Goal: Information Seeking & Learning: Learn about a topic

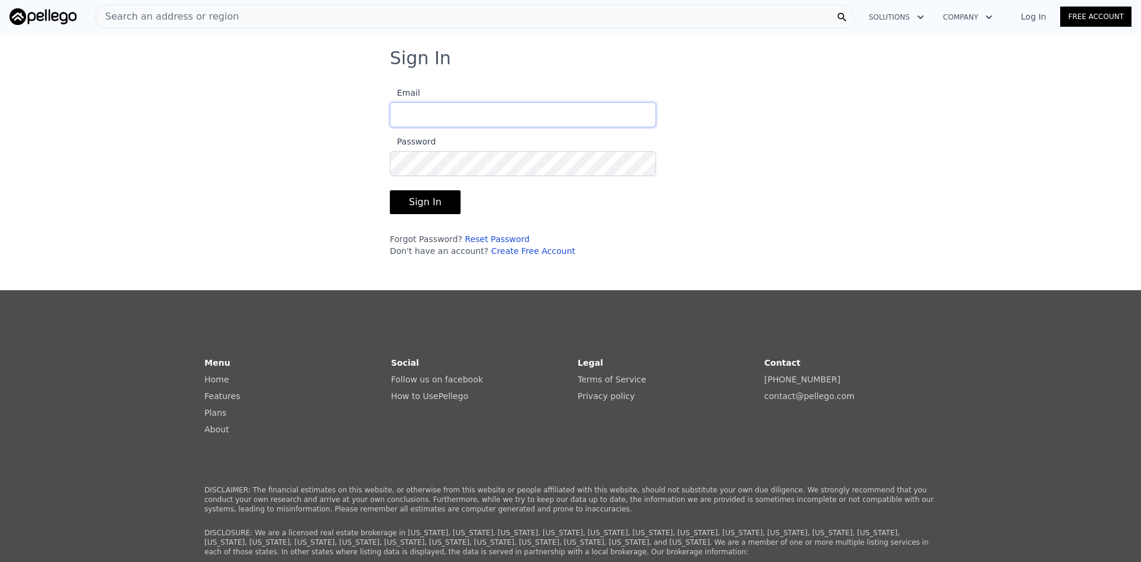
type input "[EMAIL_ADDRESS][DOMAIN_NAME]"
click at [423, 209] on button "Sign In" at bounding box center [425, 202] width 71 height 24
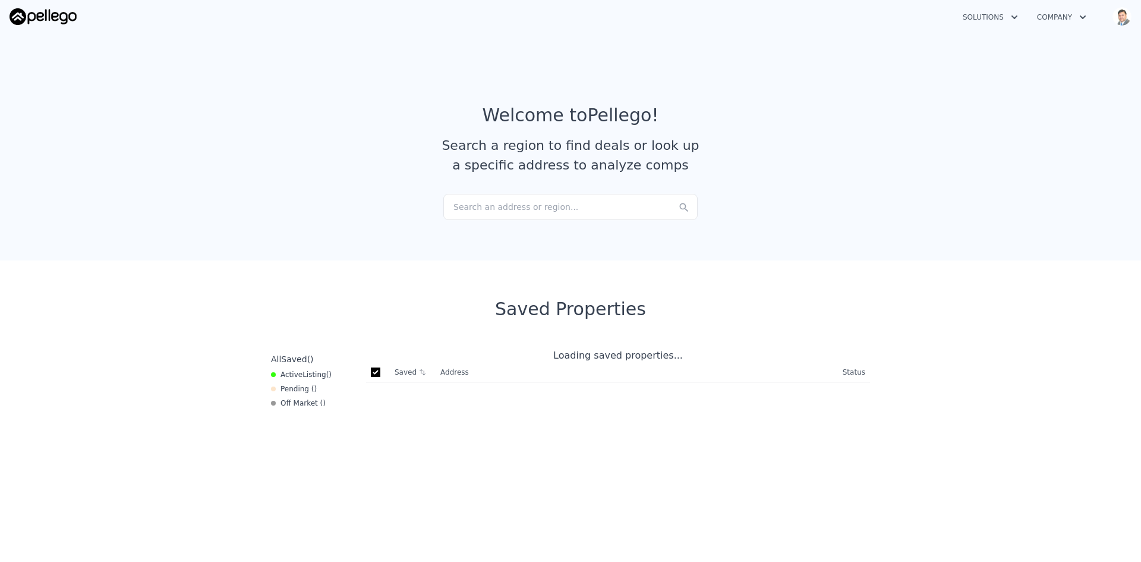
checkbox input "true"
click at [518, 207] on div "Search an address or region..." at bounding box center [571, 207] width 254 height 26
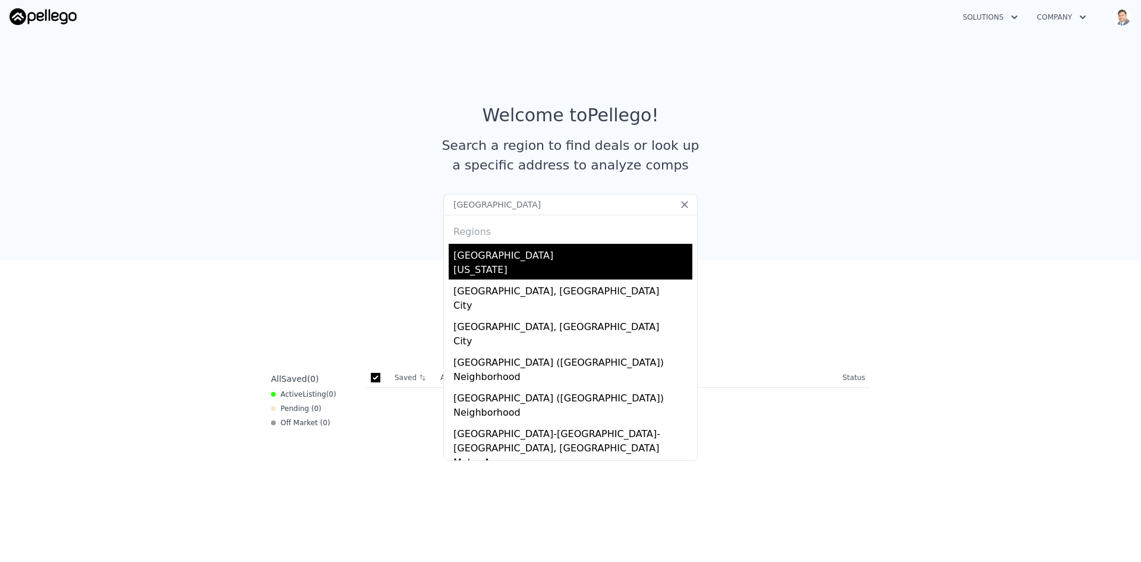
type input "[GEOGRAPHIC_DATA]"
click at [502, 256] on div "[GEOGRAPHIC_DATA]" at bounding box center [573, 253] width 239 height 19
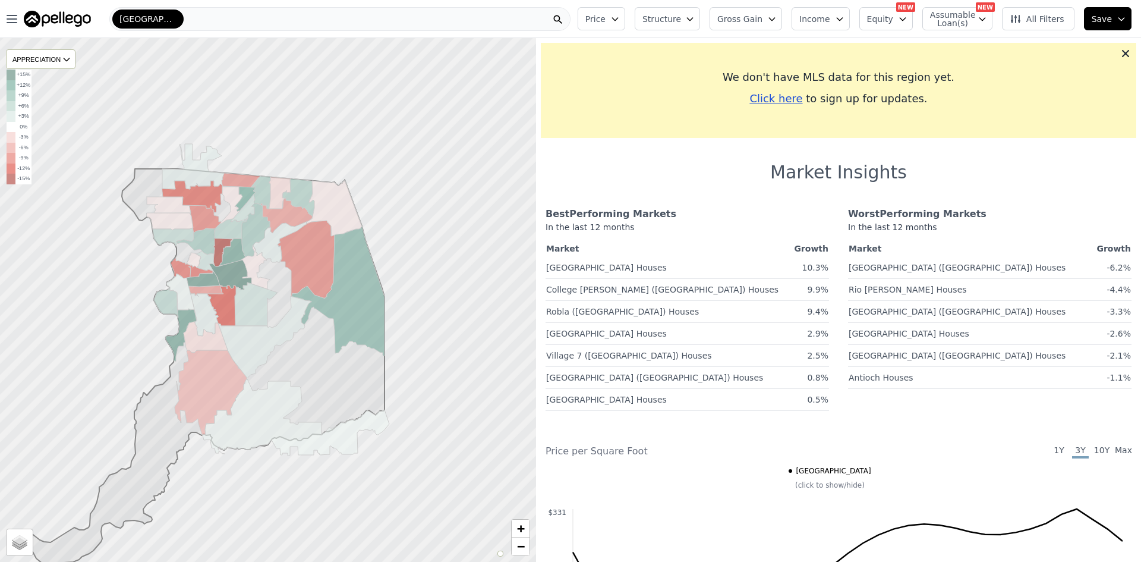
click at [307, 146] on div at bounding box center [267, 300] width 643 height 628
click at [296, 137] on div at bounding box center [267, 300] width 643 height 628
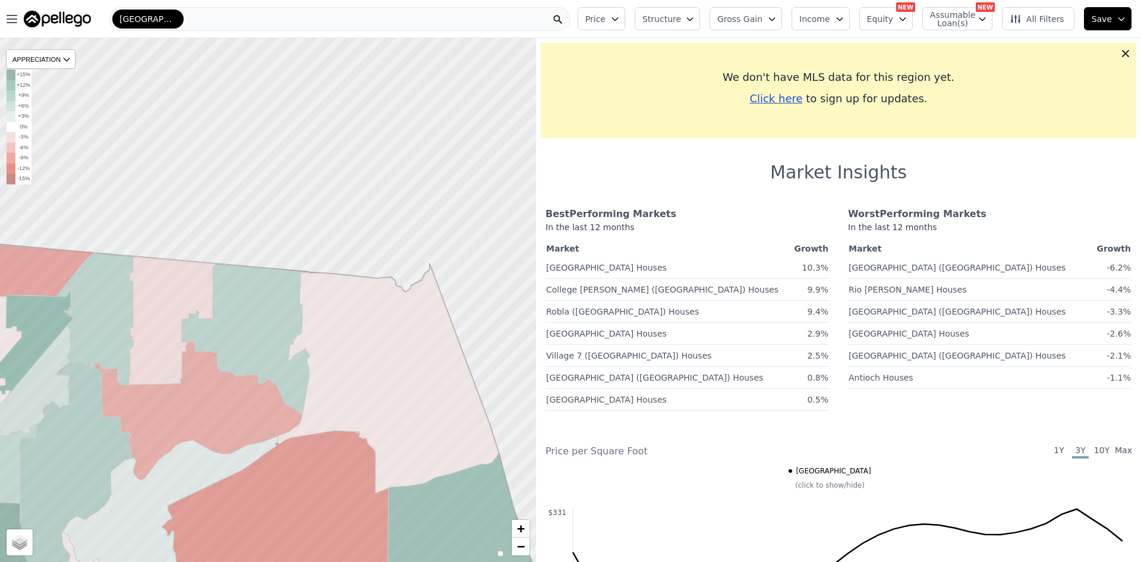
click at [203, 15] on div "[GEOGRAPHIC_DATA]" at bounding box center [339, 19] width 461 height 24
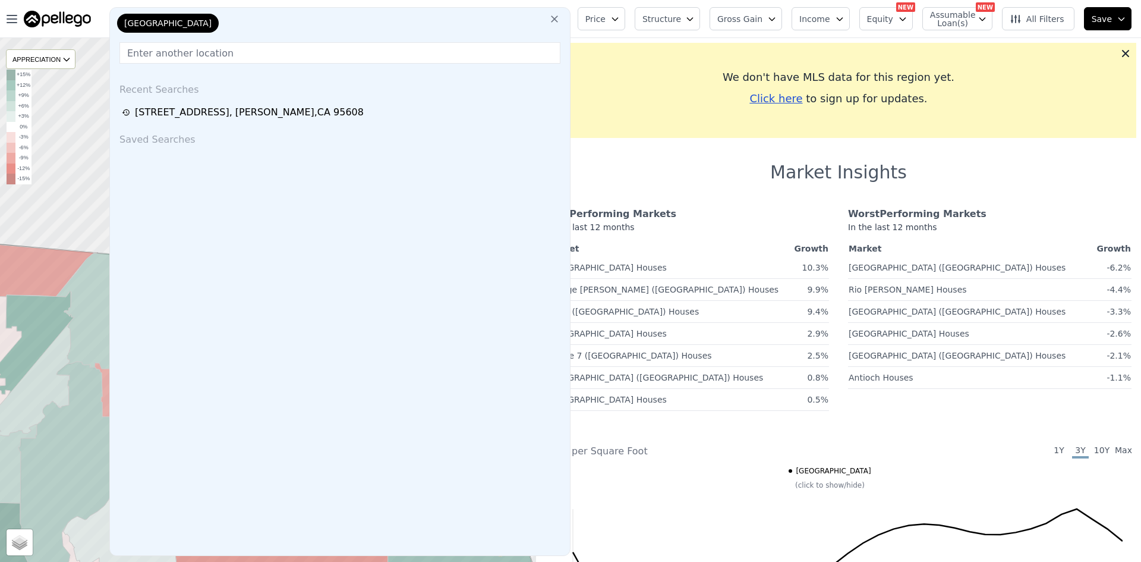
click at [204, 21] on div "[GEOGRAPHIC_DATA]" at bounding box center [174, 26] width 119 height 24
click at [207, 56] on input "text" at bounding box center [339, 52] width 441 height 21
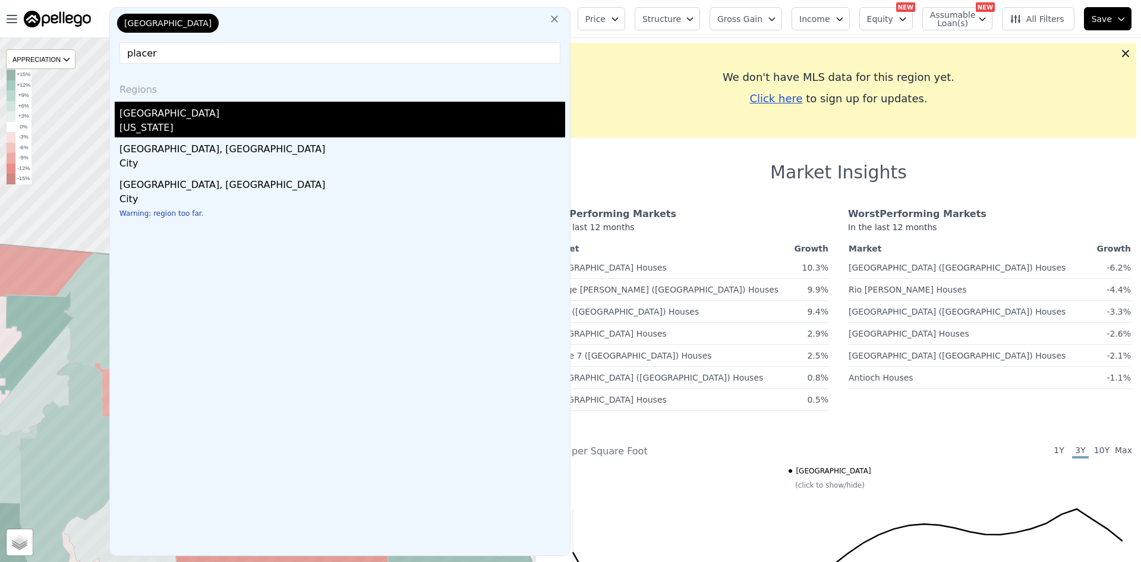
type input "placer"
click at [170, 111] on div "[GEOGRAPHIC_DATA]" at bounding box center [342, 111] width 446 height 19
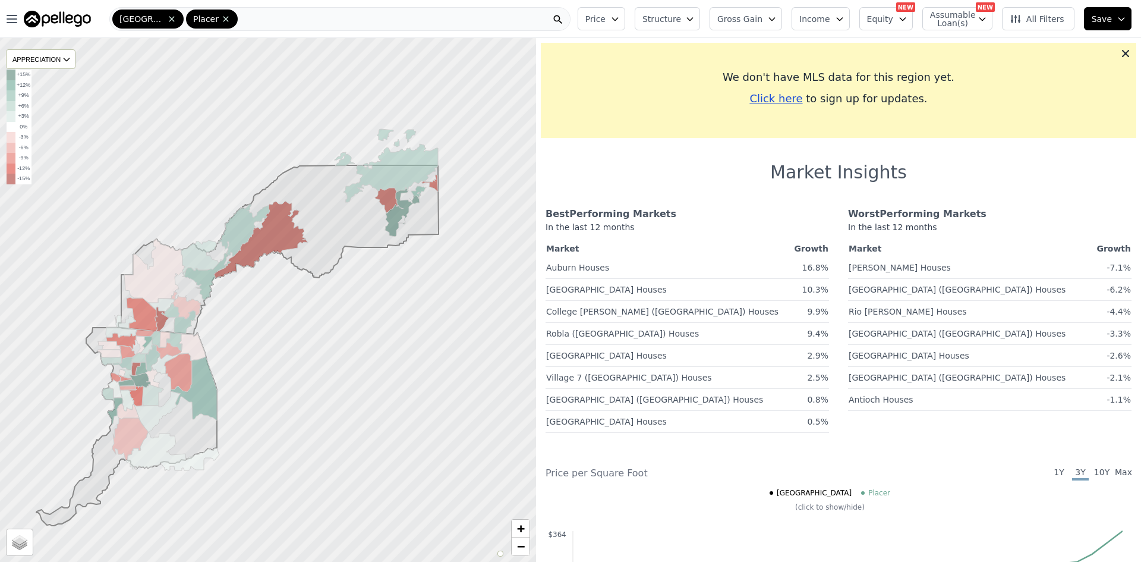
click at [328, 225] on icon at bounding box center [278, 249] width 320 height 169
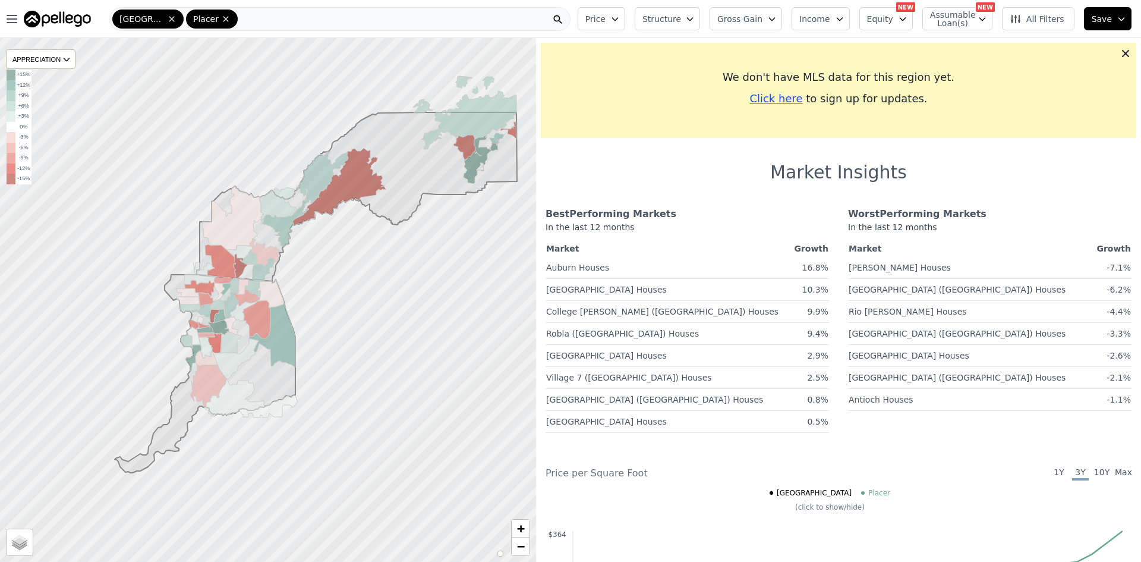
drag, startPoint x: 291, startPoint y: 322, endPoint x: 369, endPoint y: 268, distance: 95.0
click at [369, 268] on div at bounding box center [267, 300] width 643 height 628
click at [262, 18] on div "Sacramento Placer" at bounding box center [339, 19] width 461 height 24
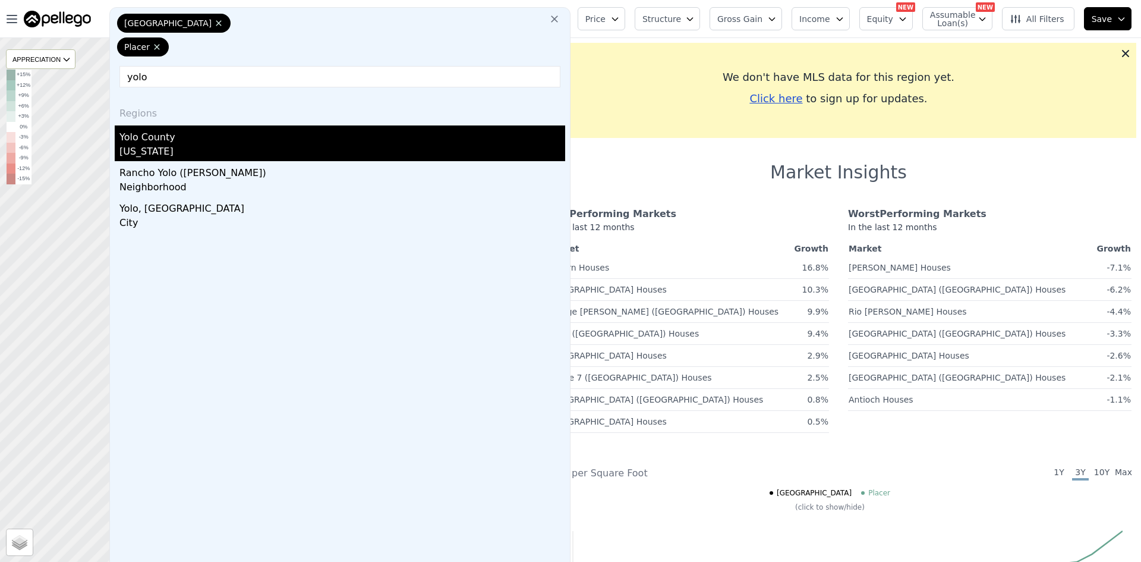
type input "yolo"
click at [181, 147] on div "[US_STATE]" at bounding box center [342, 152] width 446 height 17
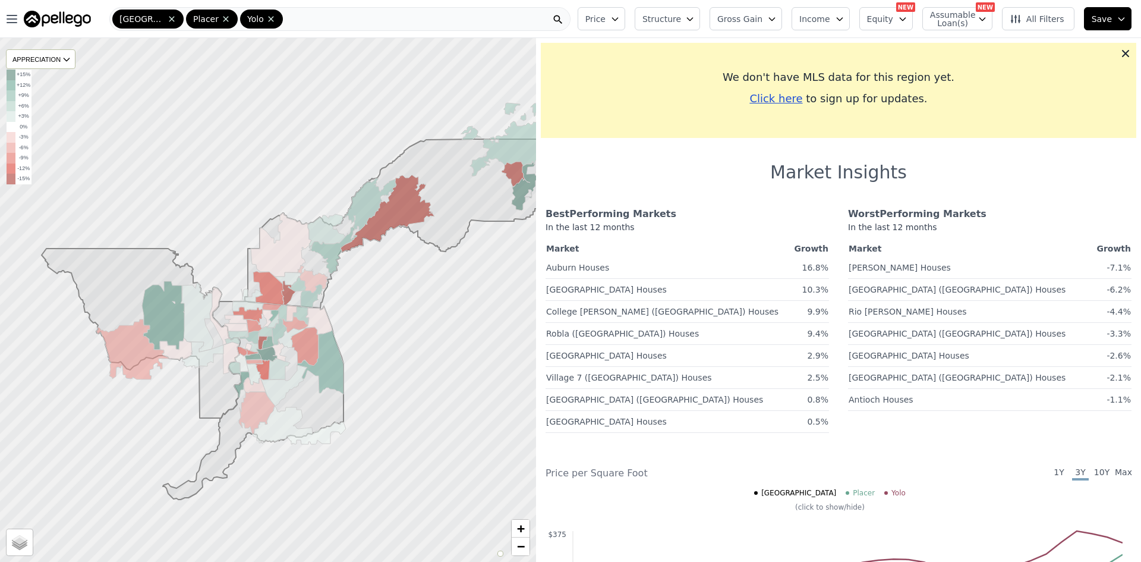
drag, startPoint x: 266, startPoint y: 167, endPoint x: 328, endPoint y: 141, distance: 67.7
click at [328, 141] on div at bounding box center [267, 300] width 643 height 628
click at [298, 14] on div "Sacramento Placer Yolo" at bounding box center [339, 19] width 461 height 24
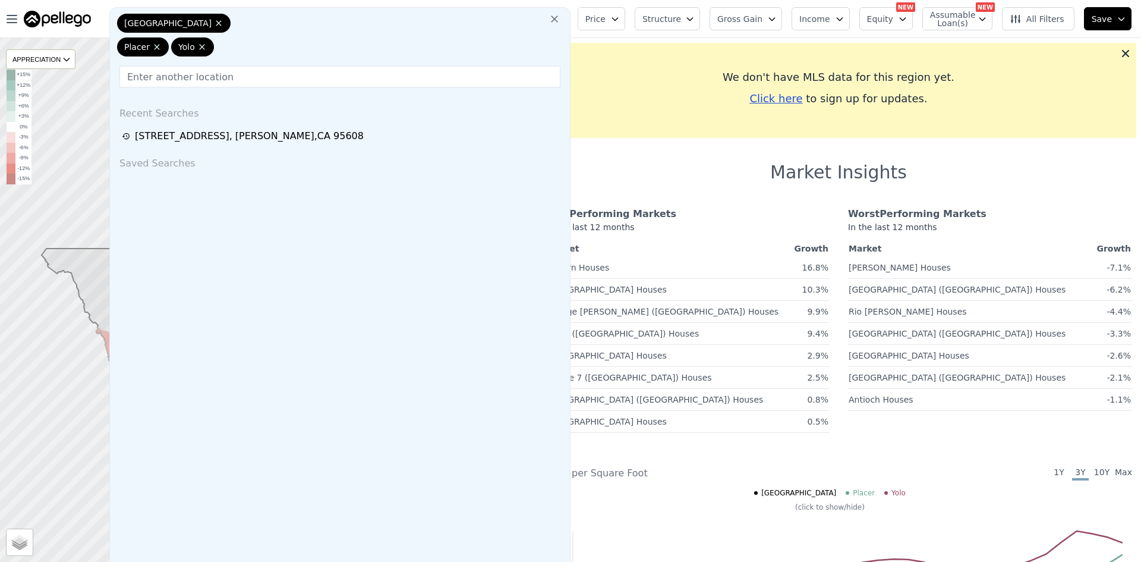
click at [241, 76] on input "text" at bounding box center [339, 76] width 441 height 21
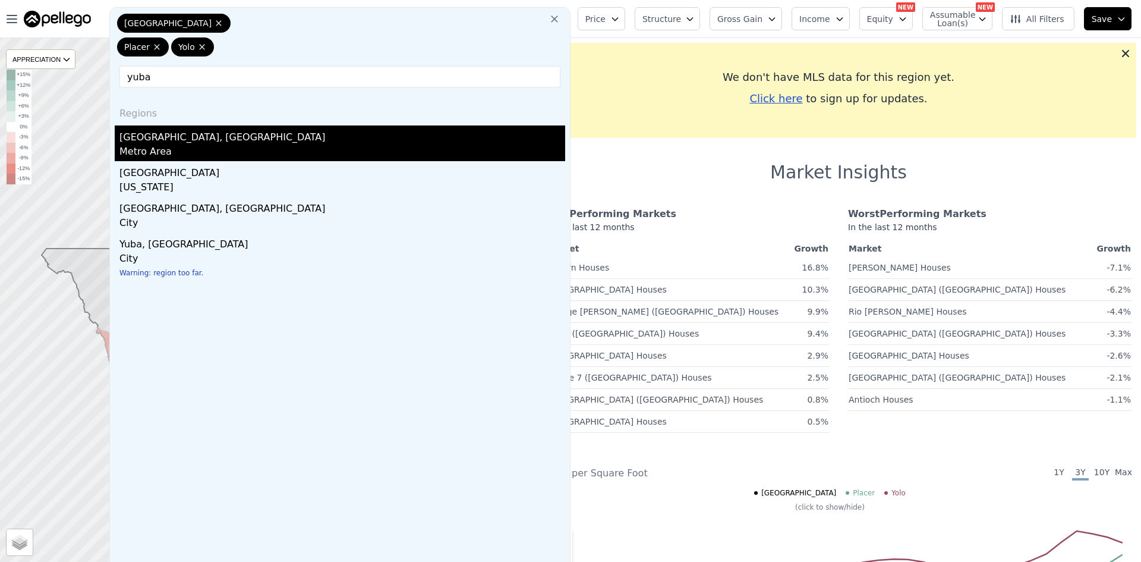
type input "yuba"
click at [194, 144] on div "[GEOGRAPHIC_DATA], [GEOGRAPHIC_DATA]" at bounding box center [342, 134] width 446 height 19
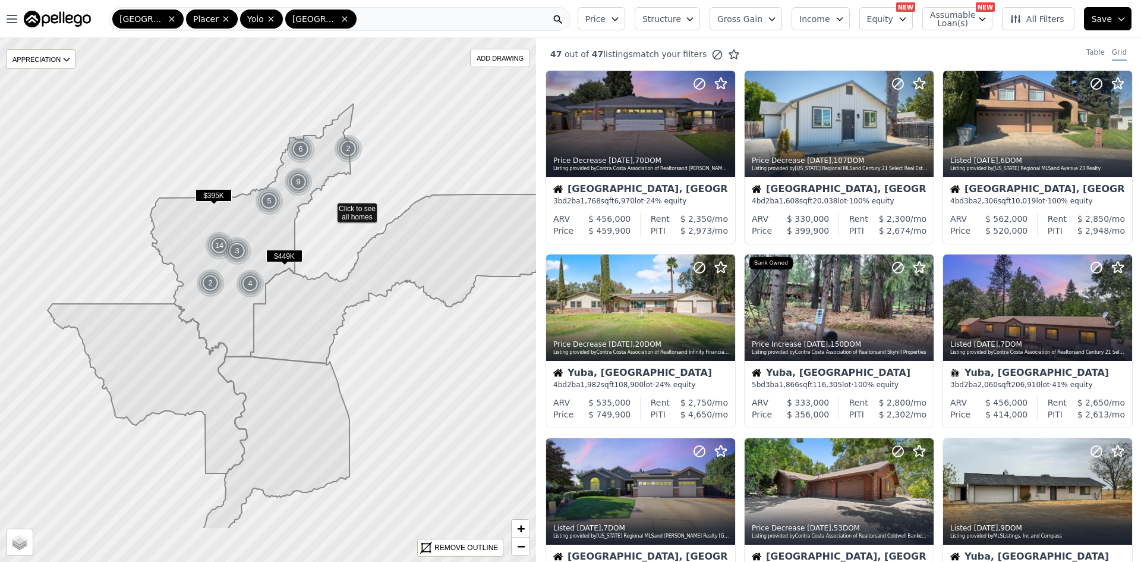
drag, startPoint x: 318, startPoint y: 294, endPoint x: 329, endPoint y: 207, distance: 86.9
click at [360, 15] on div "Sacramento Placer [GEOGRAPHIC_DATA]" at bounding box center [339, 19] width 461 height 24
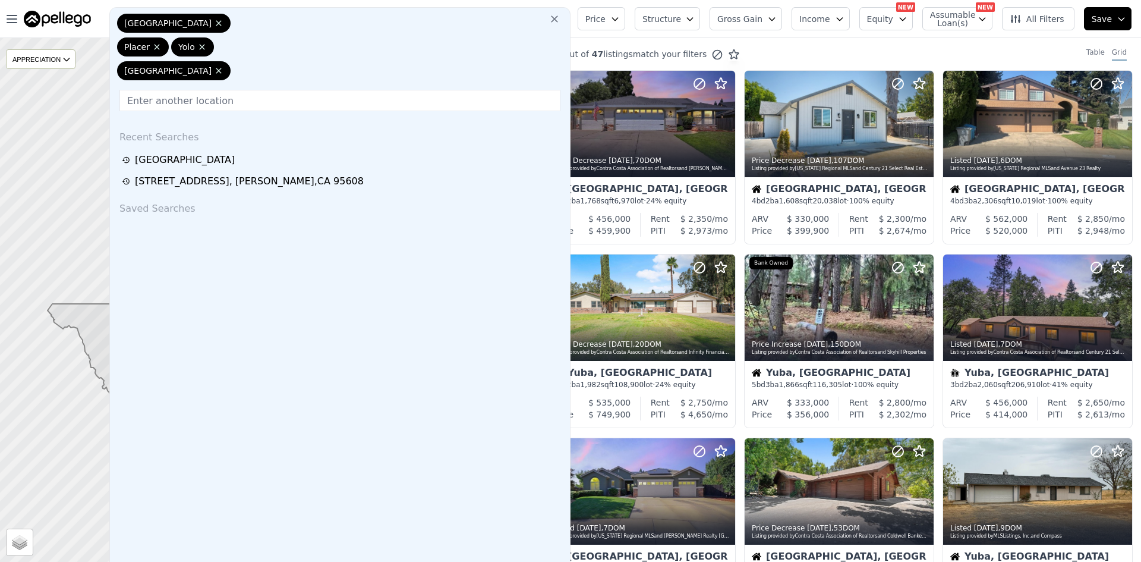
click at [299, 100] on input "text" at bounding box center [339, 100] width 441 height 21
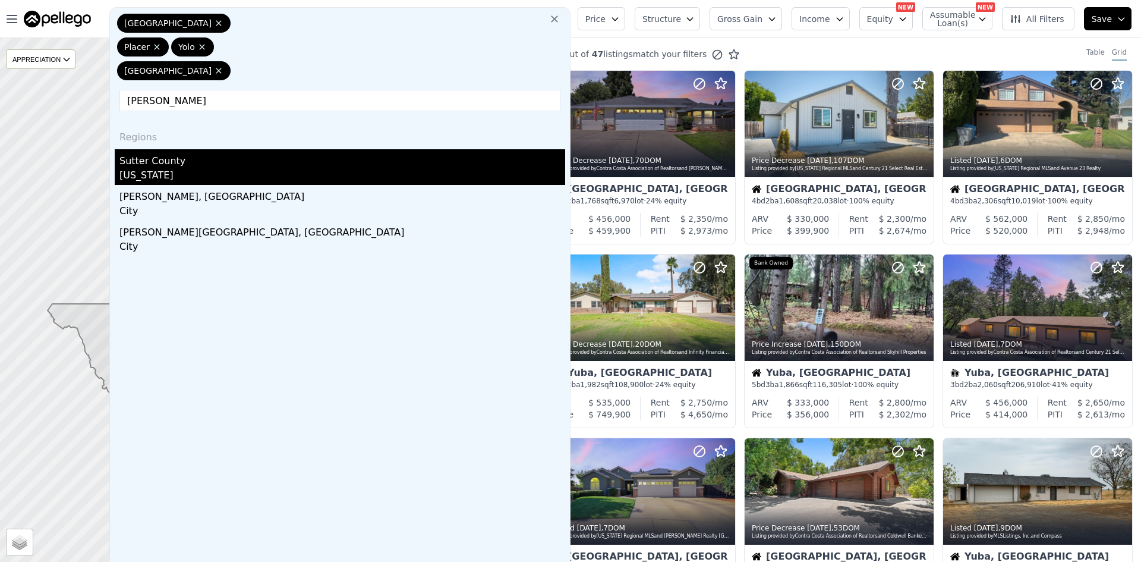
type input "[PERSON_NAME]"
click at [196, 165] on div "Sutter County" at bounding box center [342, 158] width 446 height 19
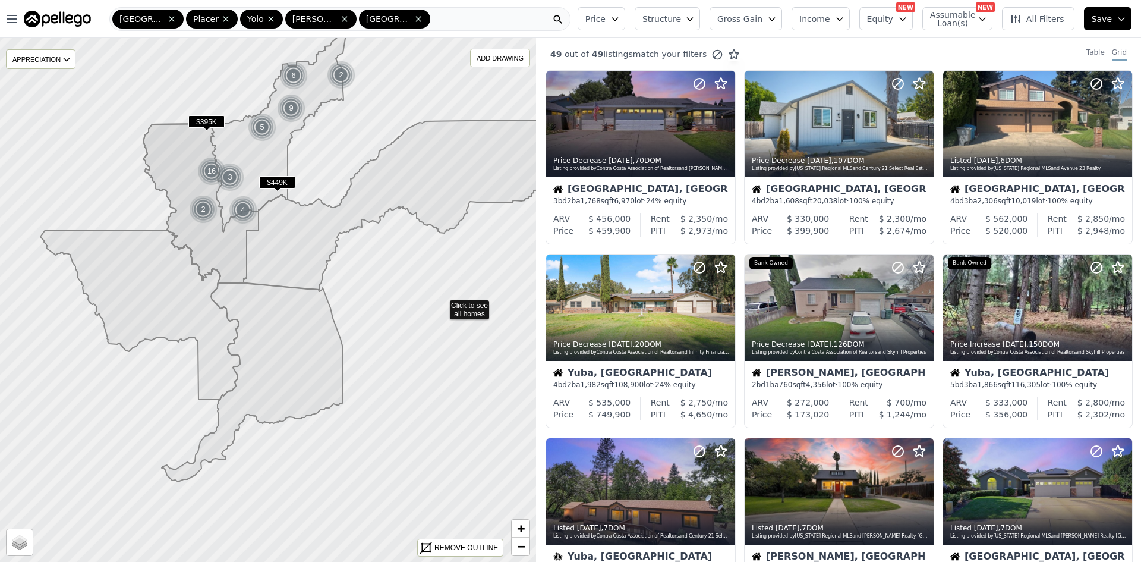
drag, startPoint x: 407, startPoint y: 348, endPoint x: 441, endPoint y: 304, distance: 55.5
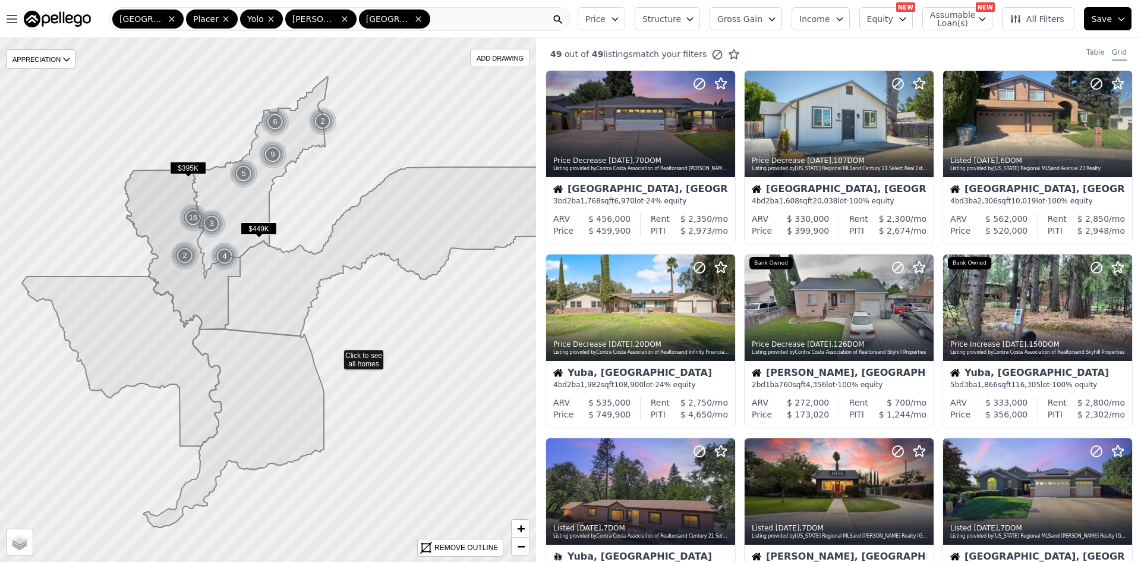
drag, startPoint x: 356, startPoint y: 306, endPoint x: 287, endPoint y: 144, distance: 176.6
click at [416, 20] on icon at bounding box center [418, 18] width 5 height 5
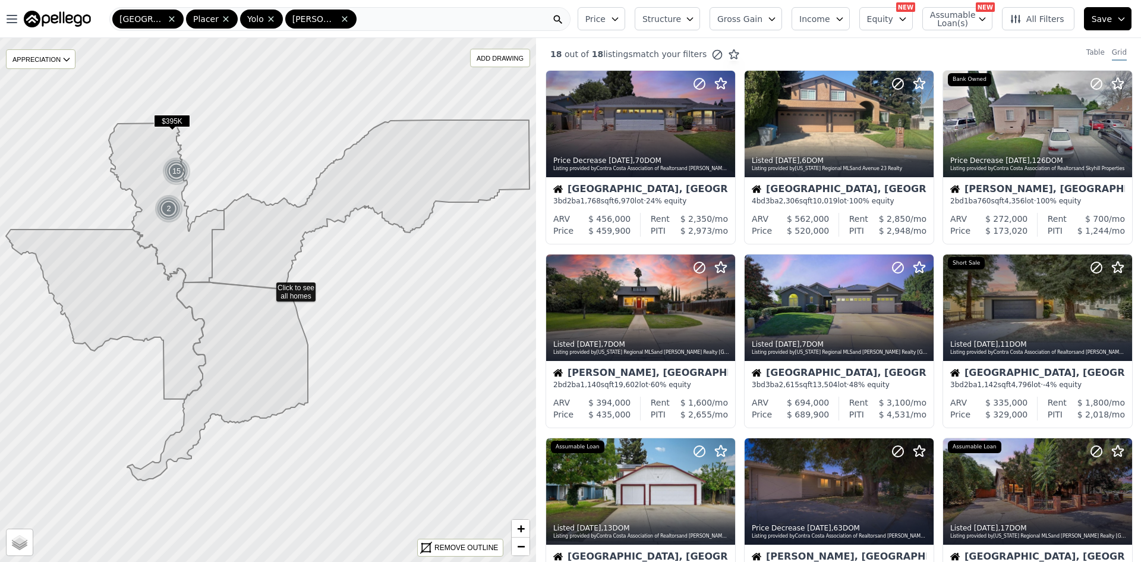
click at [376, 18] on div "Sacramento Placer [PERSON_NAME]" at bounding box center [339, 19] width 461 height 24
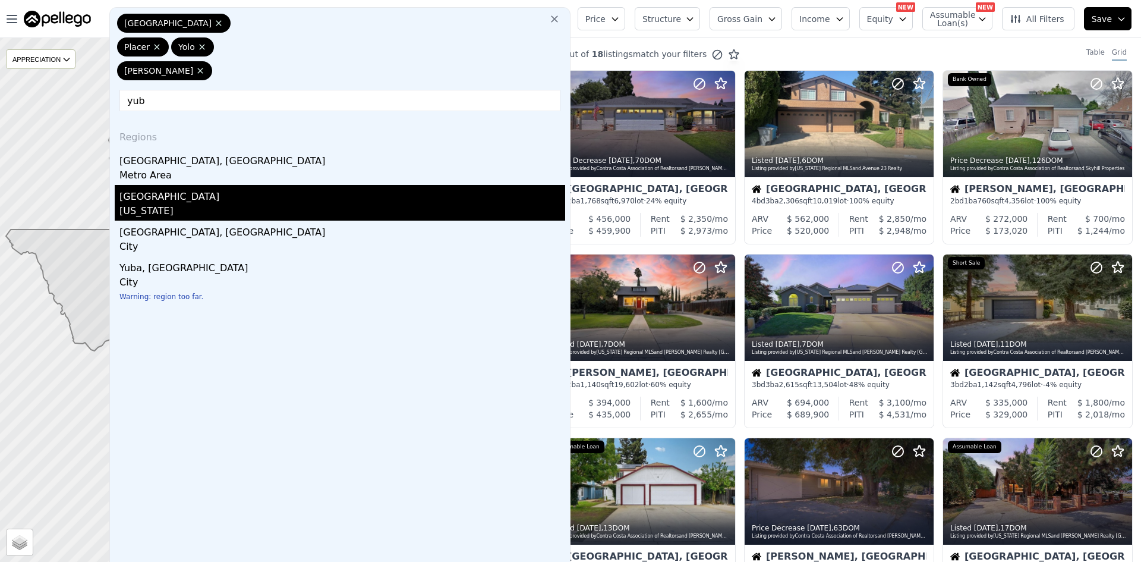
type input "yub"
click at [197, 200] on div "[GEOGRAPHIC_DATA]" at bounding box center [342, 194] width 446 height 19
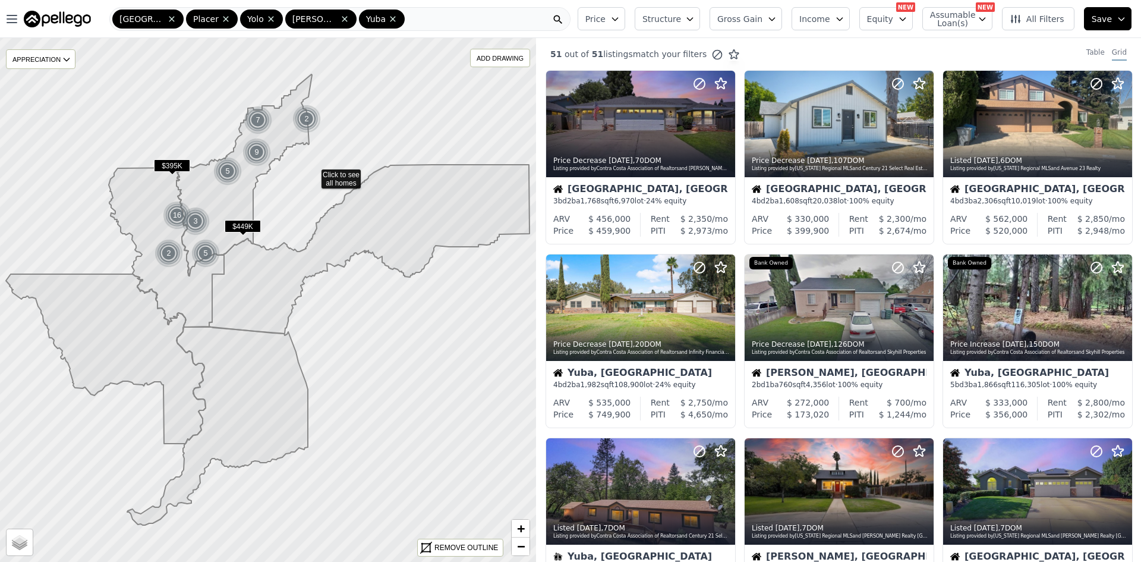
click at [313, 173] on icon at bounding box center [268, 300] width 647 height 632
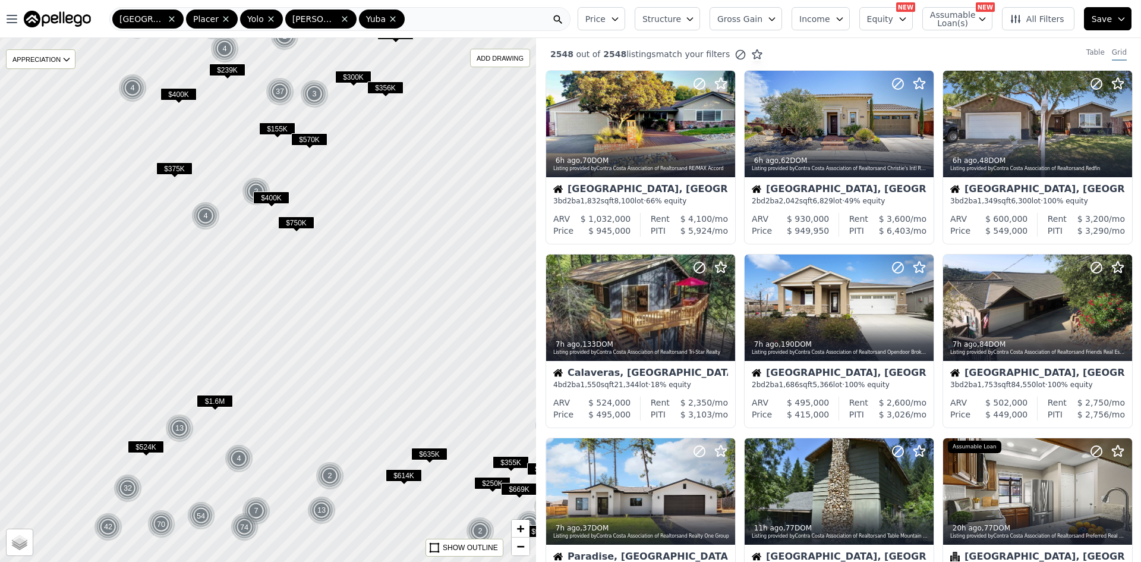
drag, startPoint x: 322, startPoint y: 169, endPoint x: 401, endPoint y: 150, distance: 81.5
click at [401, 150] on div at bounding box center [267, 300] width 643 height 628
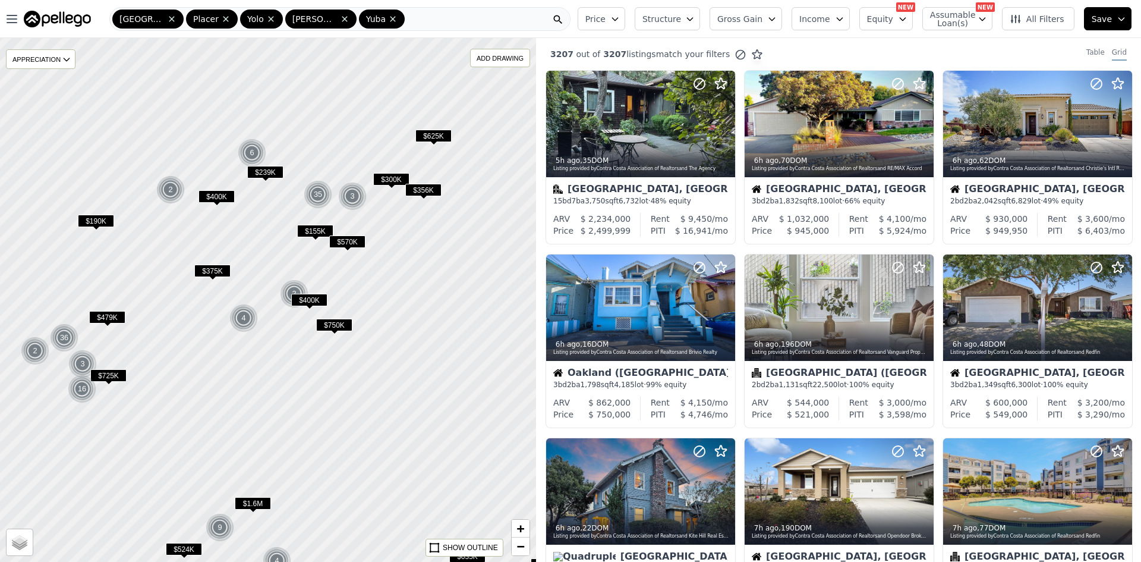
drag, startPoint x: 343, startPoint y: 190, endPoint x: 381, endPoint y: 293, distance: 109.1
click at [381, 293] on div at bounding box center [267, 300] width 643 height 628
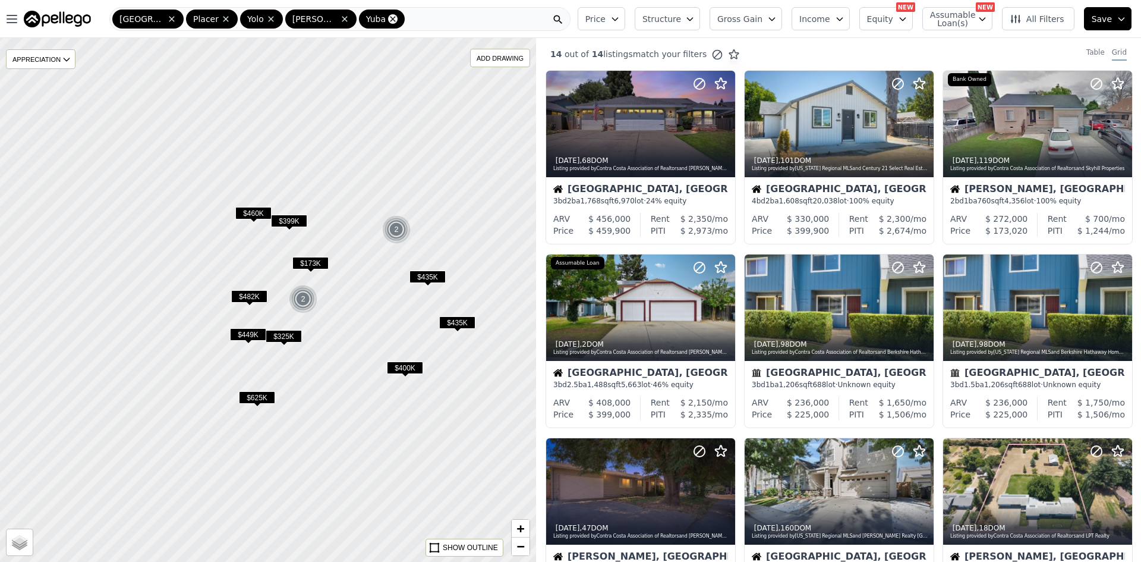
click at [388, 18] on icon at bounding box center [393, 19] width 10 height 10
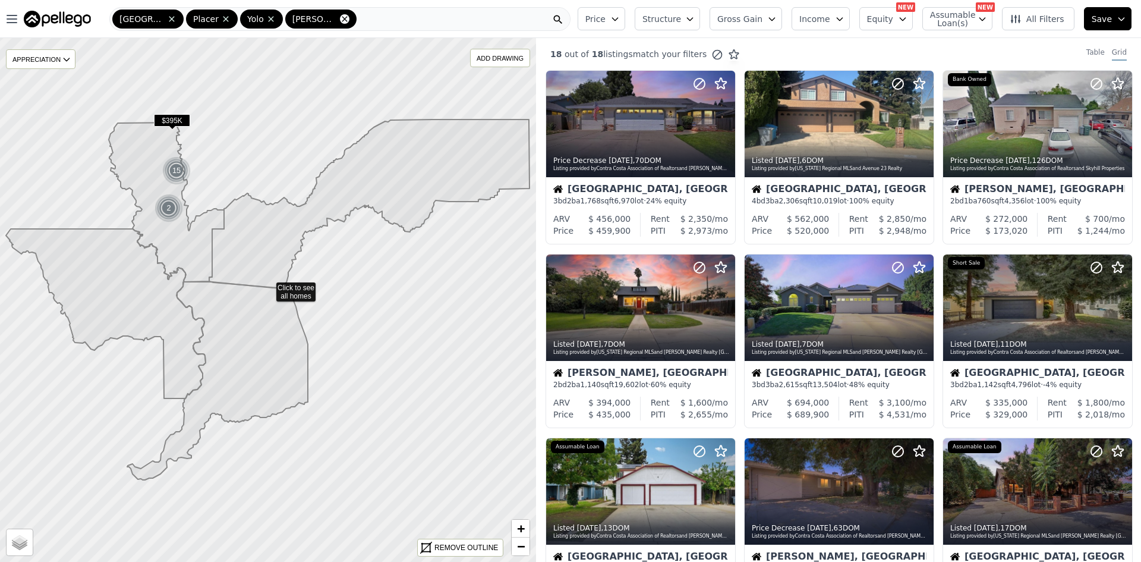
click at [340, 17] on icon at bounding box center [345, 19] width 10 height 10
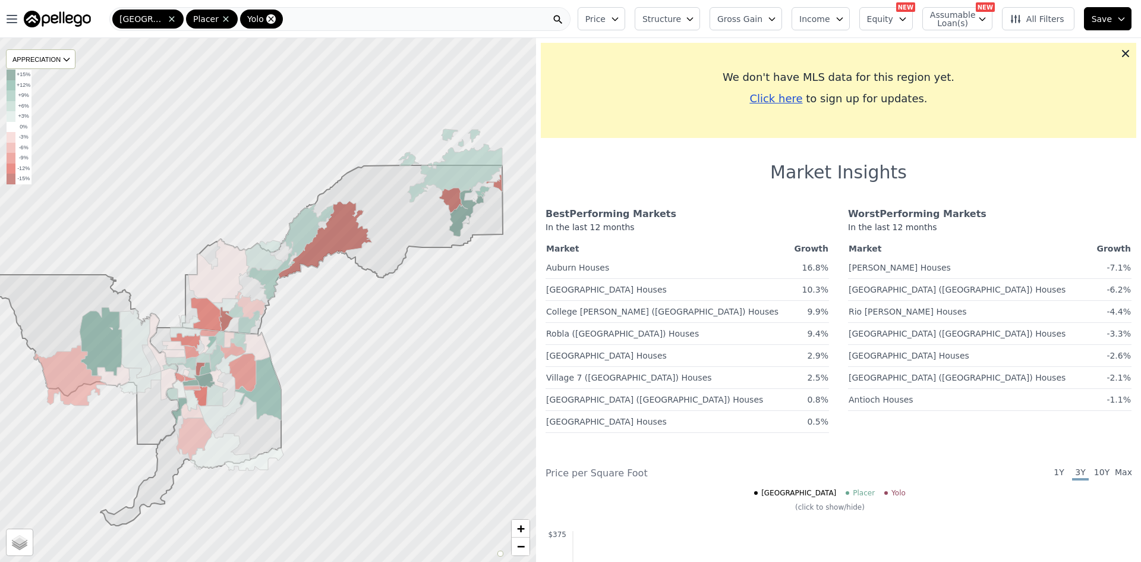
click at [268, 19] on icon at bounding box center [271, 19] width 10 height 10
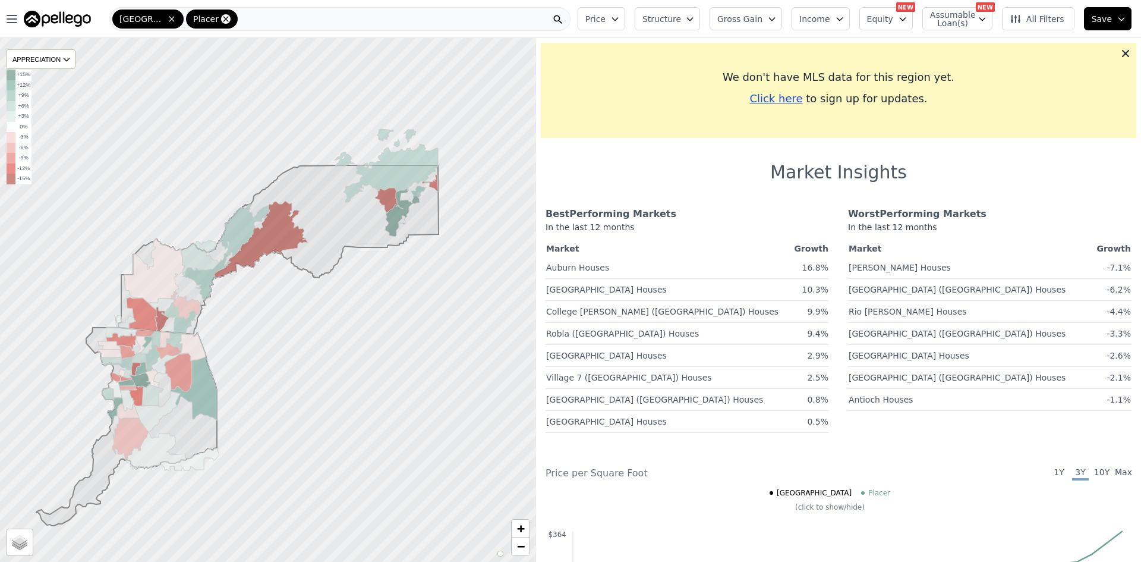
click at [223, 18] on icon at bounding box center [225, 18] width 5 height 5
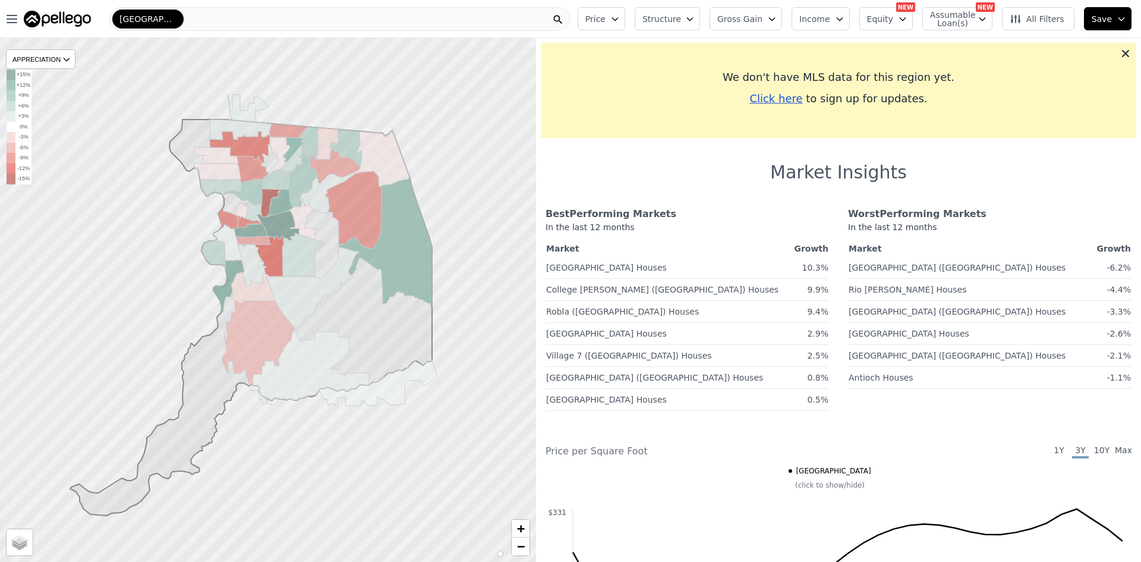
click at [156, 18] on span "[GEOGRAPHIC_DATA]" at bounding box center [147, 19] width 57 height 12
click at [76, 134] on div at bounding box center [267, 300] width 643 height 628
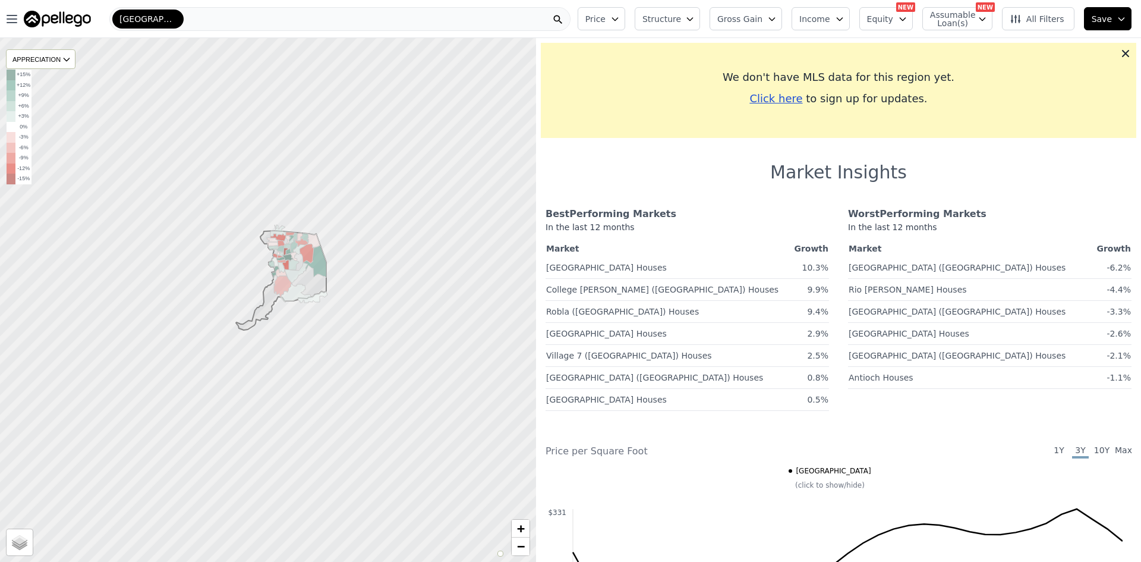
drag, startPoint x: 482, startPoint y: 124, endPoint x: 397, endPoint y: 226, distance: 132.6
click at [397, 226] on div at bounding box center [265, 303] width 643 height 628
click at [479, 14] on div "[GEOGRAPHIC_DATA]" at bounding box center [339, 19] width 461 height 24
click at [48, 18] on img at bounding box center [57, 19] width 67 height 17
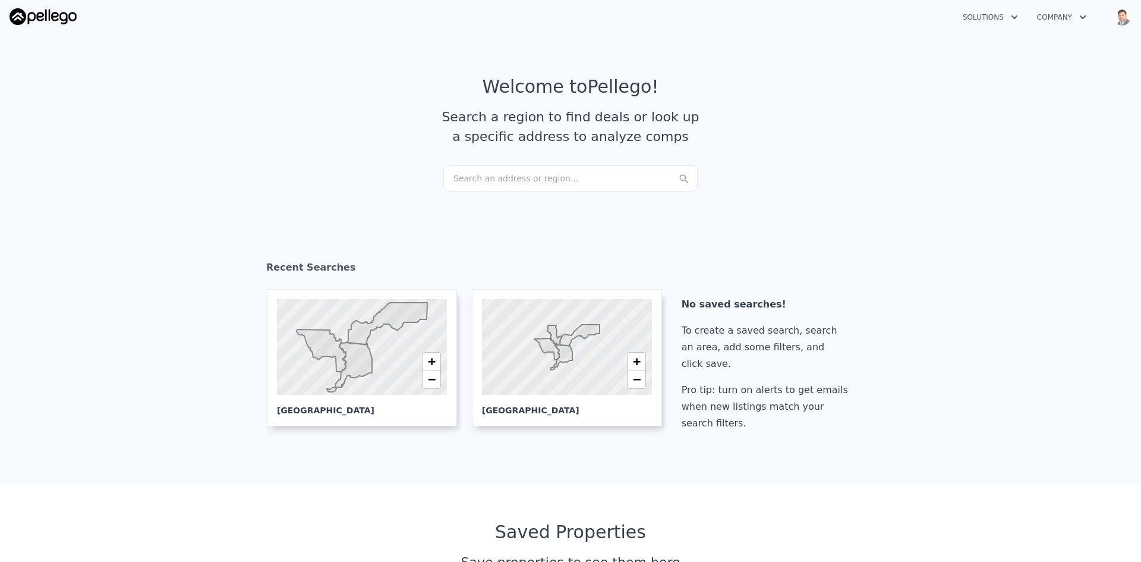
click at [537, 183] on div "Search an address or region..." at bounding box center [571, 178] width 254 height 26
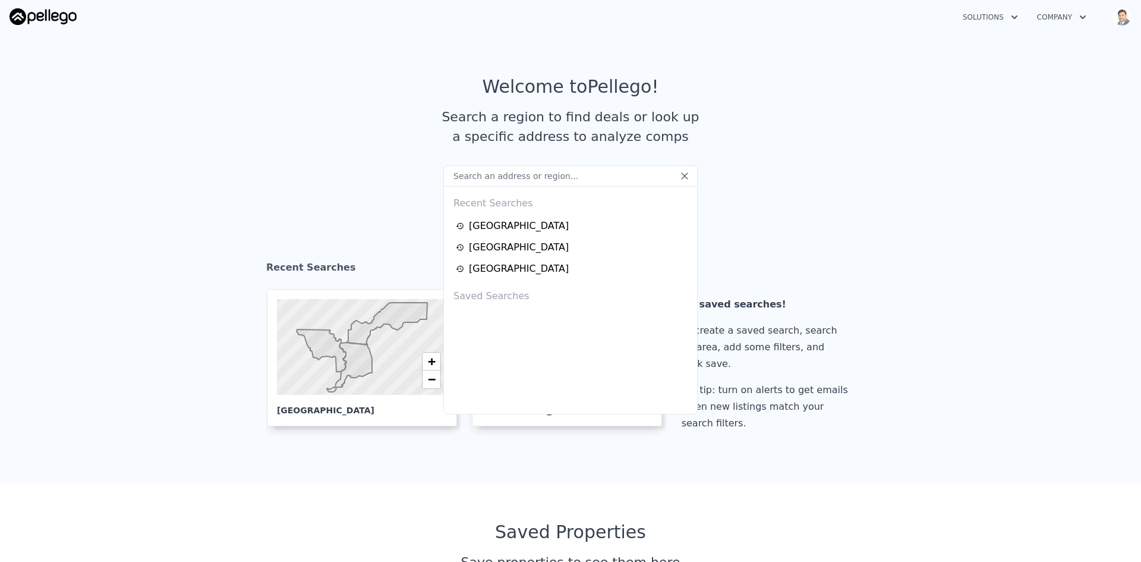
click at [311, 175] on section "Welcome to Pellego ! Search a region to find deals or look up a specific addres…" at bounding box center [570, 121] width 1141 height 184
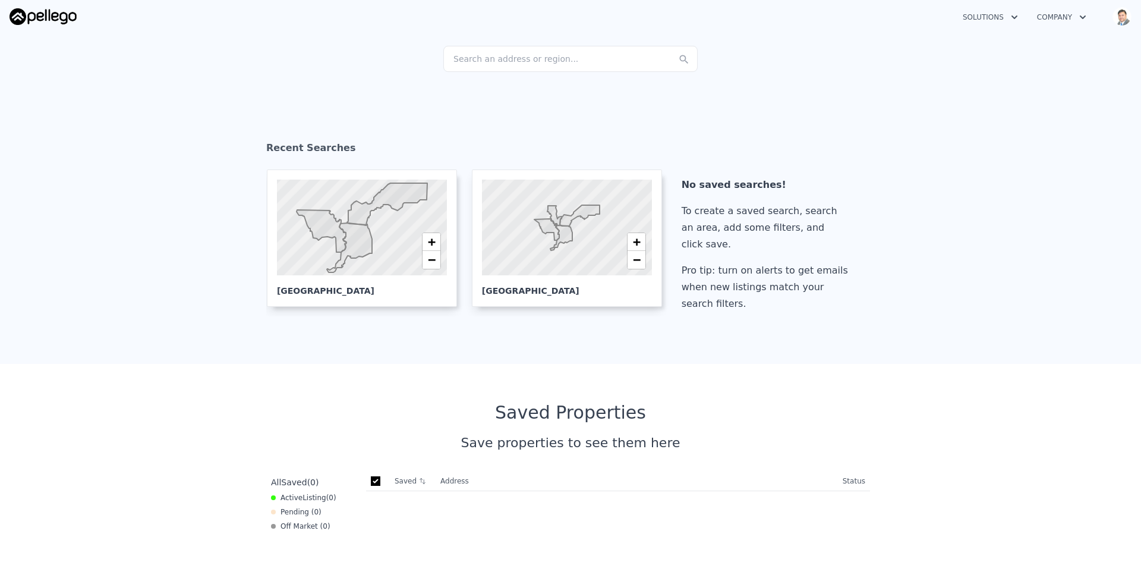
scroll to position [119, 0]
click at [580, 225] on div at bounding box center [567, 228] width 204 height 115
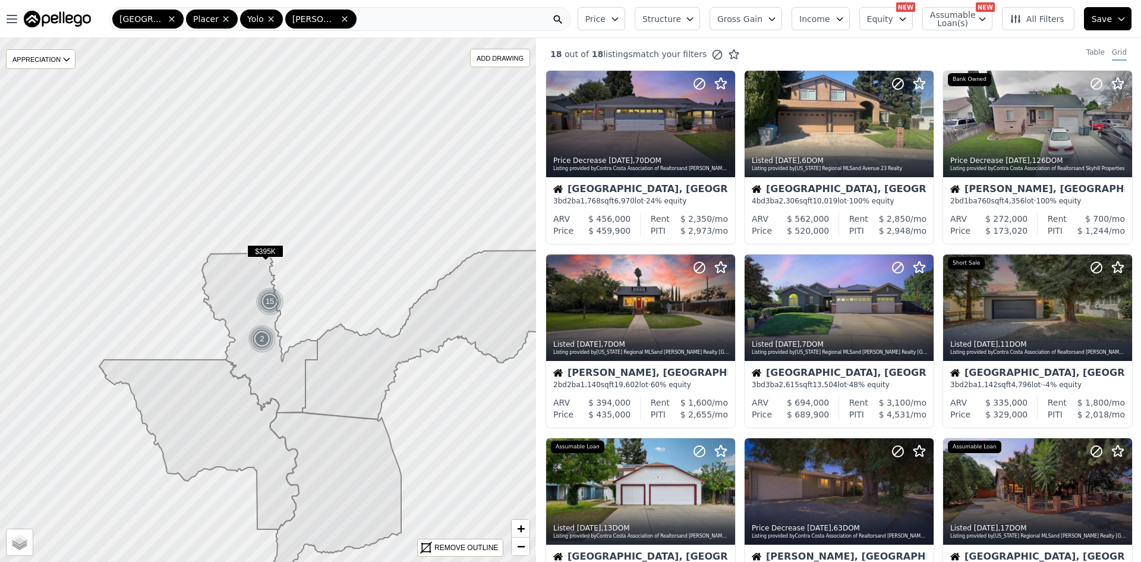
click at [364, 15] on div "Sacramento Placer [PERSON_NAME]" at bounding box center [339, 19] width 461 height 24
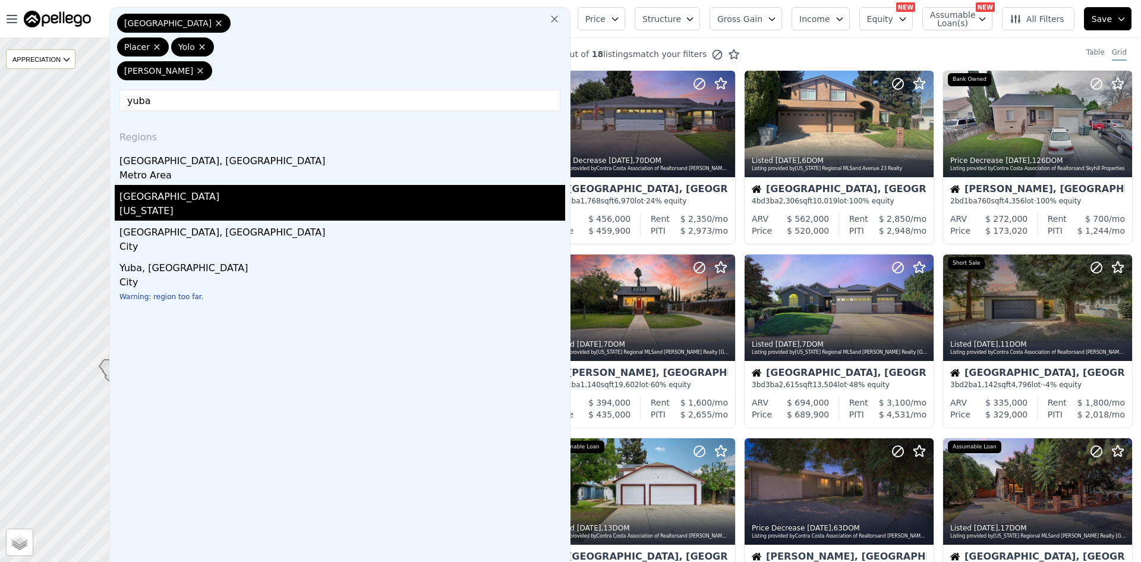
type input "yuba"
click at [174, 199] on div "[GEOGRAPHIC_DATA]" at bounding box center [342, 194] width 446 height 19
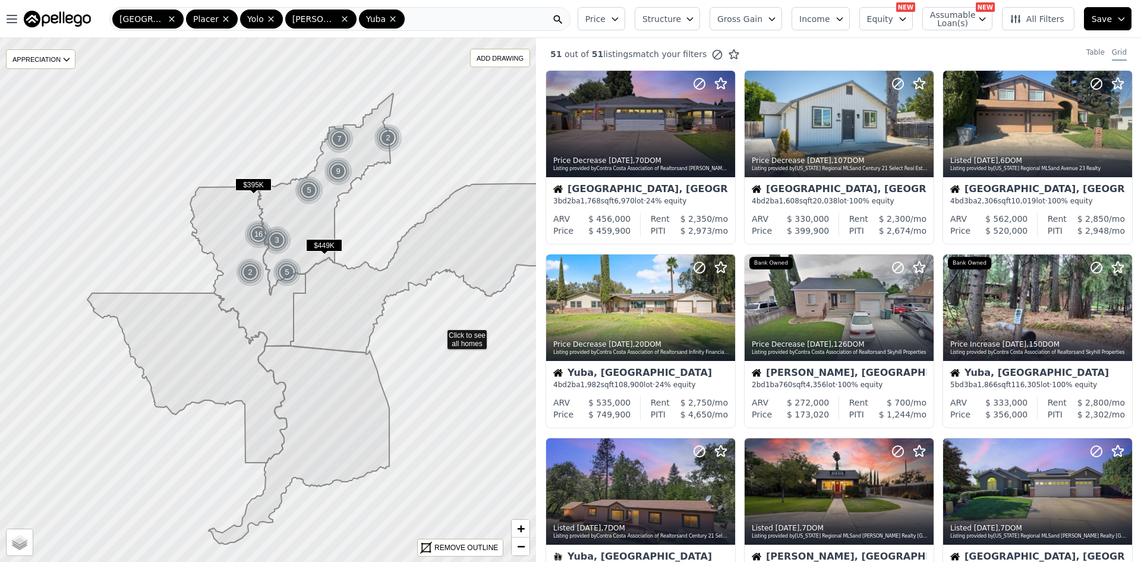
drag, startPoint x: 357, startPoint y: 315, endPoint x: 438, endPoint y: 334, distance: 83.5
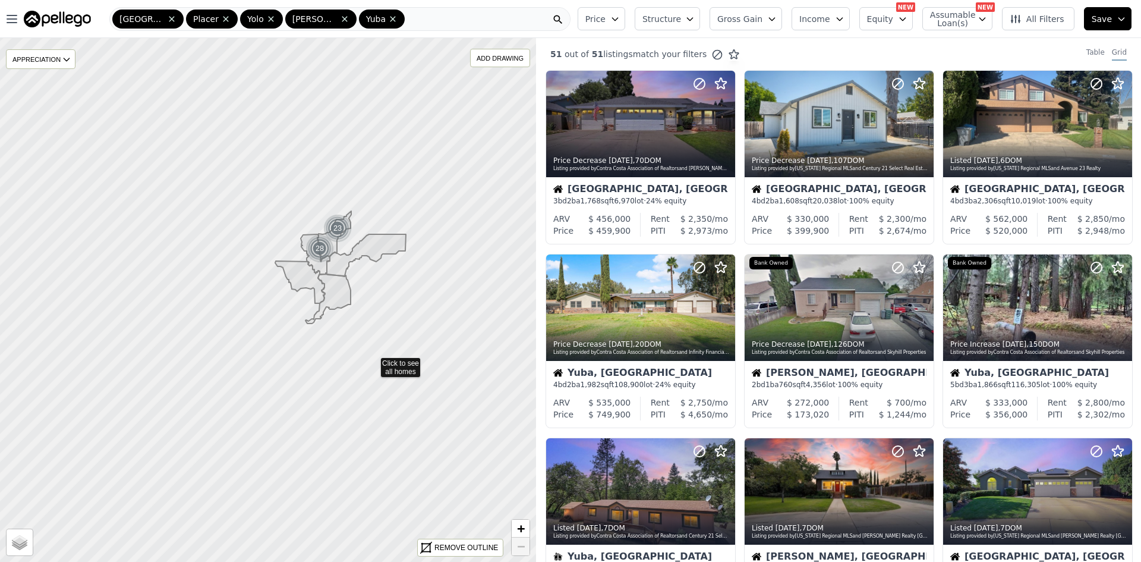
drag, startPoint x: 317, startPoint y: 384, endPoint x: 373, endPoint y: 361, distance: 60.5
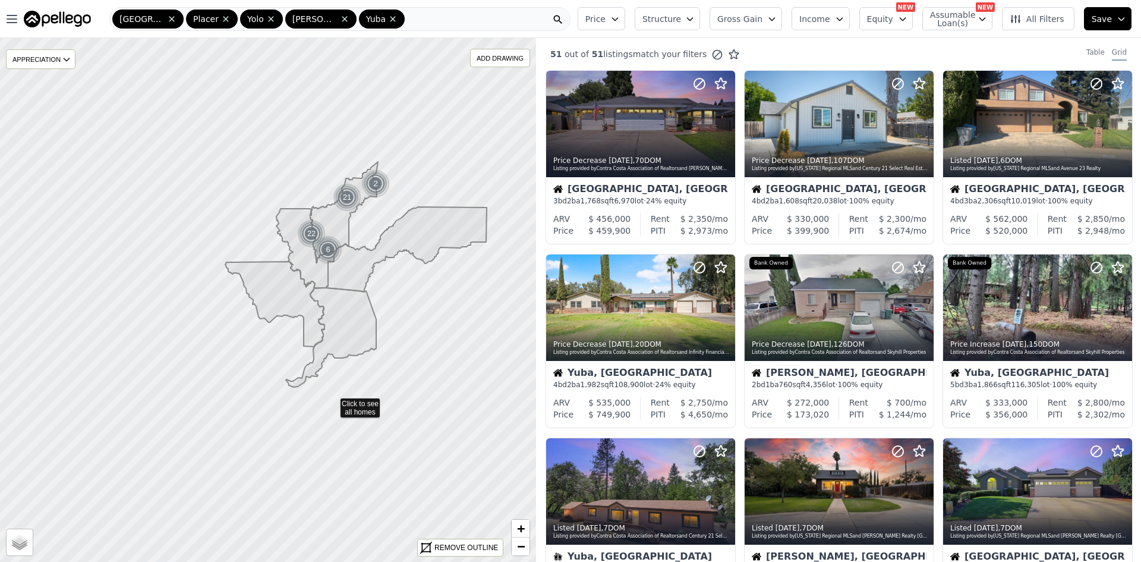
drag, startPoint x: 348, startPoint y: 285, endPoint x: 332, endPoint y: 401, distance: 117.0
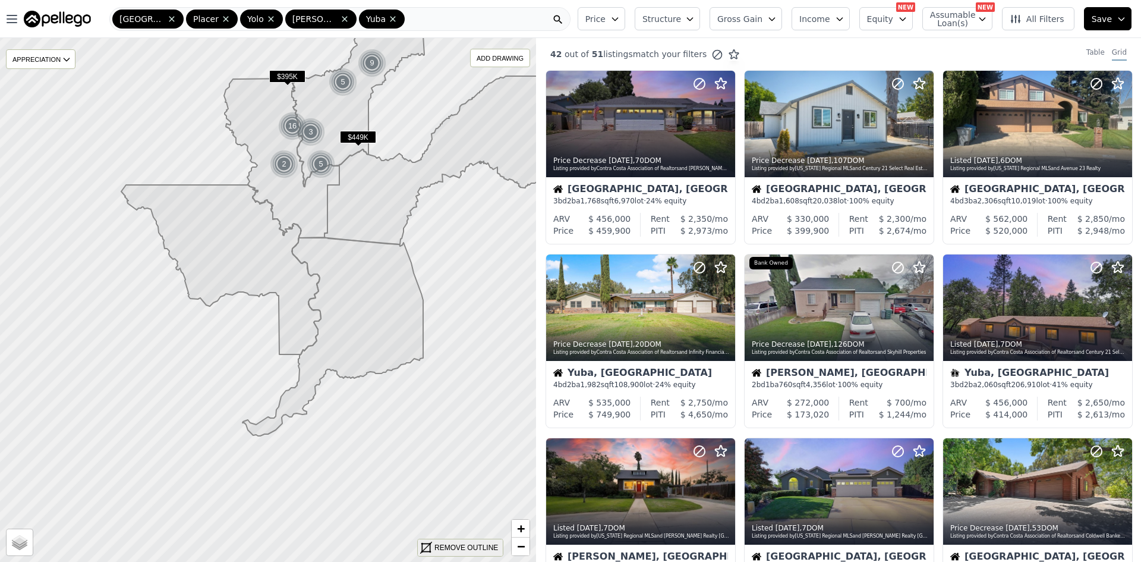
click at [427, 549] on icon at bounding box center [426, 548] width 12 height 12
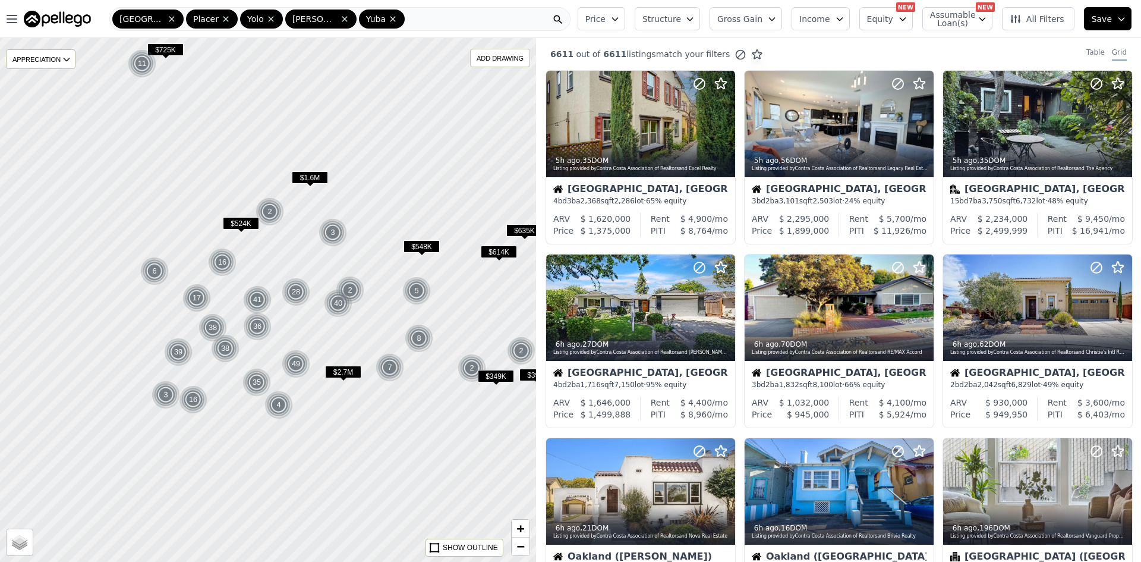
drag, startPoint x: 348, startPoint y: 357, endPoint x: 407, endPoint y: 203, distance: 164.8
click at [407, 203] on div at bounding box center [267, 300] width 643 height 628
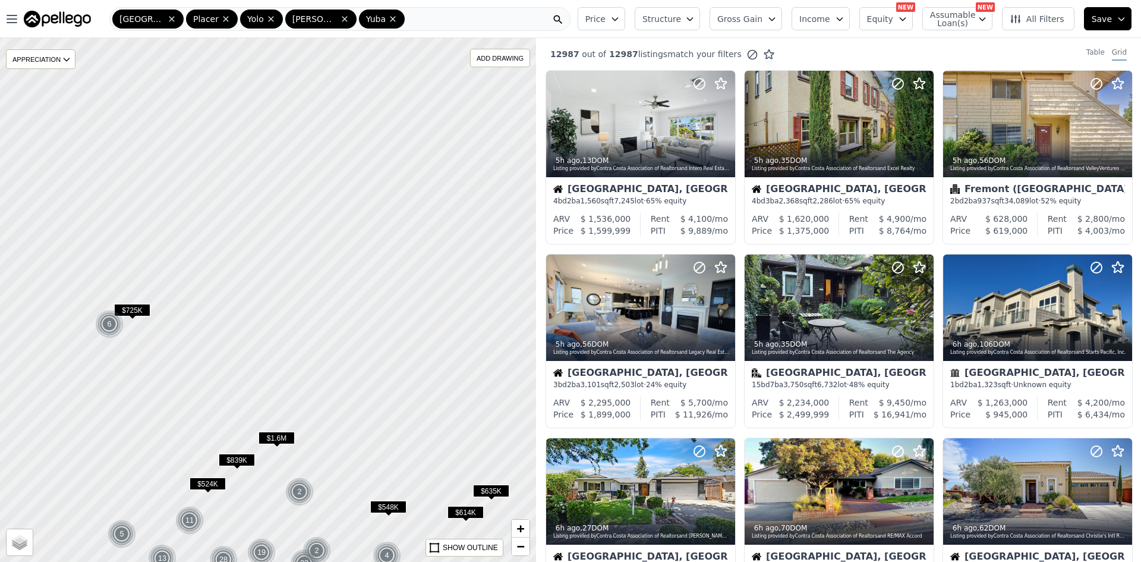
drag, startPoint x: 391, startPoint y: 181, endPoint x: 358, endPoint y: 441, distance: 262.5
click at [358, 441] on div at bounding box center [267, 300] width 643 height 628
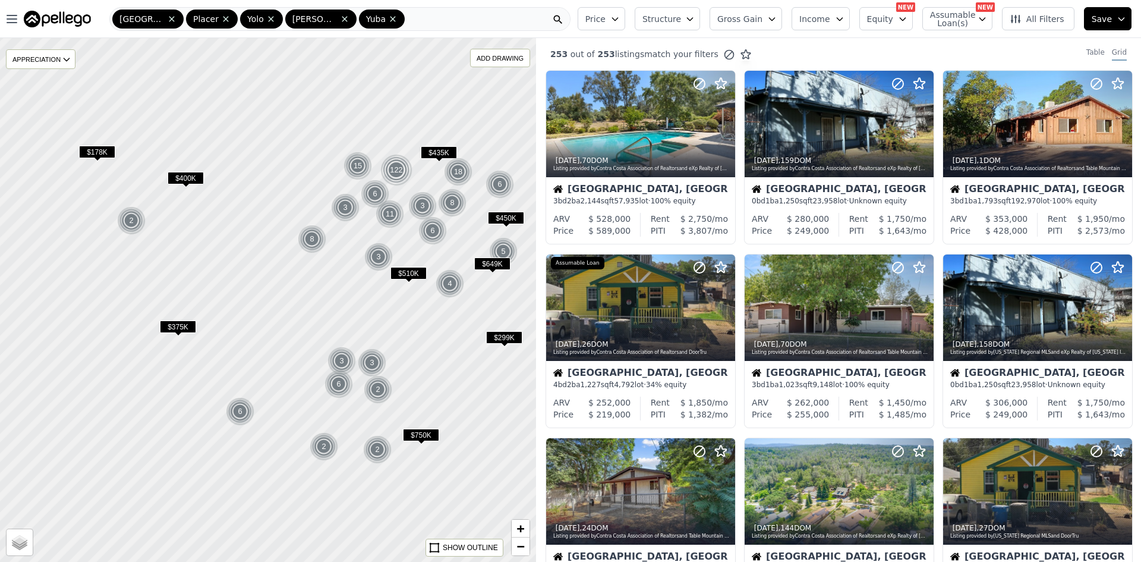
drag, startPoint x: 353, startPoint y: 206, endPoint x: 379, endPoint y: 329, distance: 125.4
click at [379, 329] on div at bounding box center [267, 300] width 643 height 628
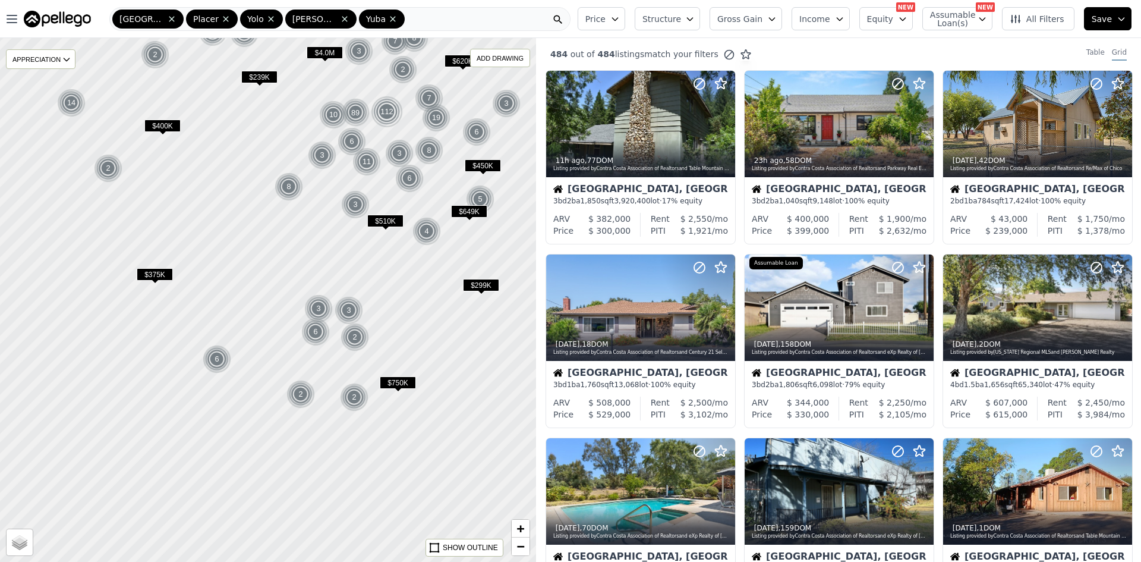
drag, startPoint x: 427, startPoint y: 326, endPoint x: 388, endPoint y: 288, distance: 54.2
click at [404, 273] on div at bounding box center [267, 300] width 643 height 628
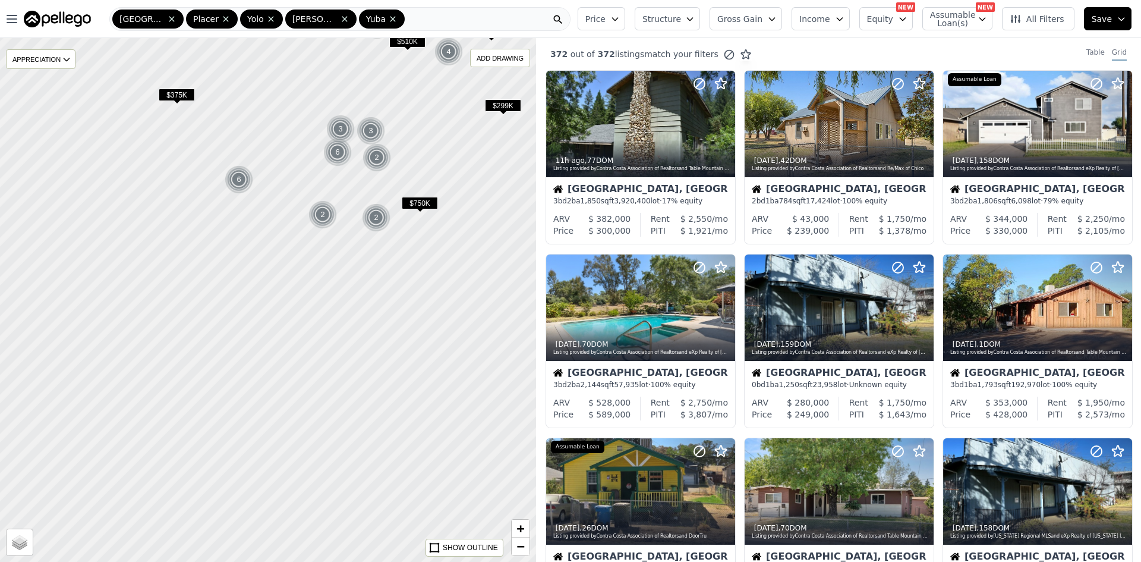
drag, startPoint x: 328, startPoint y: 357, endPoint x: 349, endPoint y: 178, distance: 180.2
click at [349, 178] on div at bounding box center [267, 300] width 643 height 628
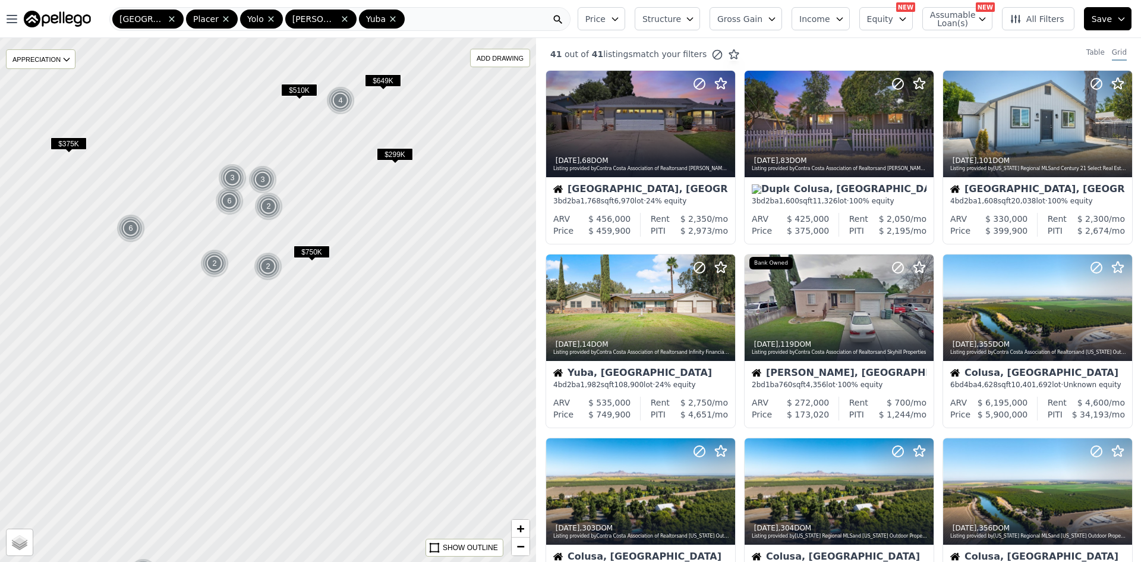
drag, startPoint x: 459, startPoint y: 251, endPoint x: 351, endPoint y: 300, distance: 118.7
click at [351, 300] on div at bounding box center [267, 300] width 643 height 628
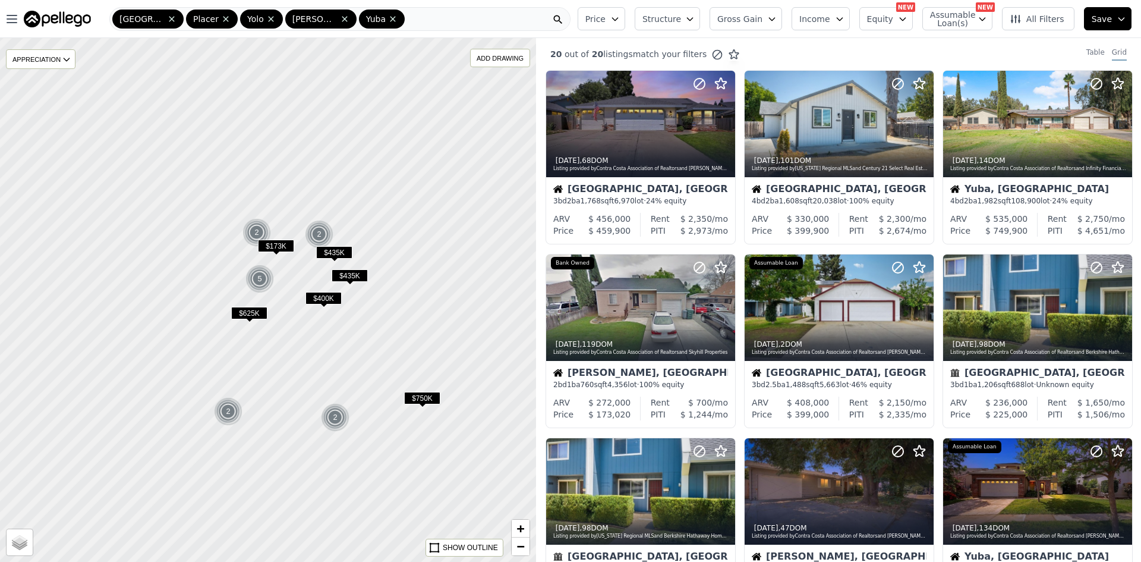
drag, startPoint x: 194, startPoint y: 117, endPoint x: 288, endPoint y: 271, distance: 180.7
click at [288, 271] on div at bounding box center [267, 300] width 643 height 628
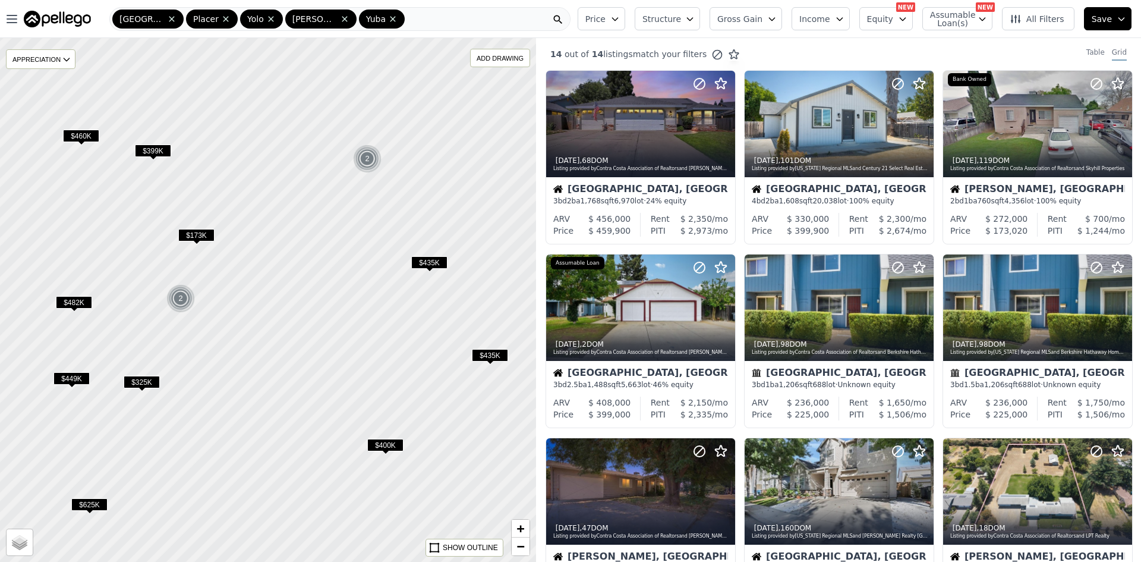
drag, startPoint x: 256, startPoint y: 253, endPoint x: 213, endPoint y: 275, distance: 48.1
click at [213, 275] on div at bounding box center [267, 300] width 643 height 628
